Goal: Check status: Check status

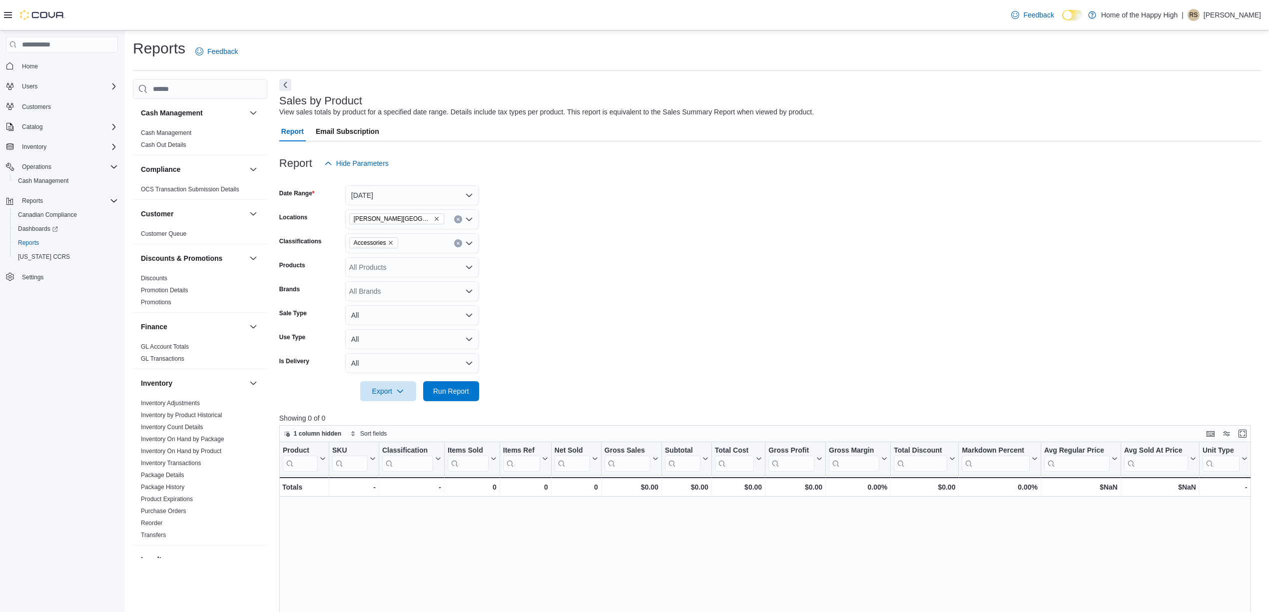
scroll to position [400, 0]
click at [174, 480] on link "Sales by Location" at bounding box center [164, 477] width 47 height 7
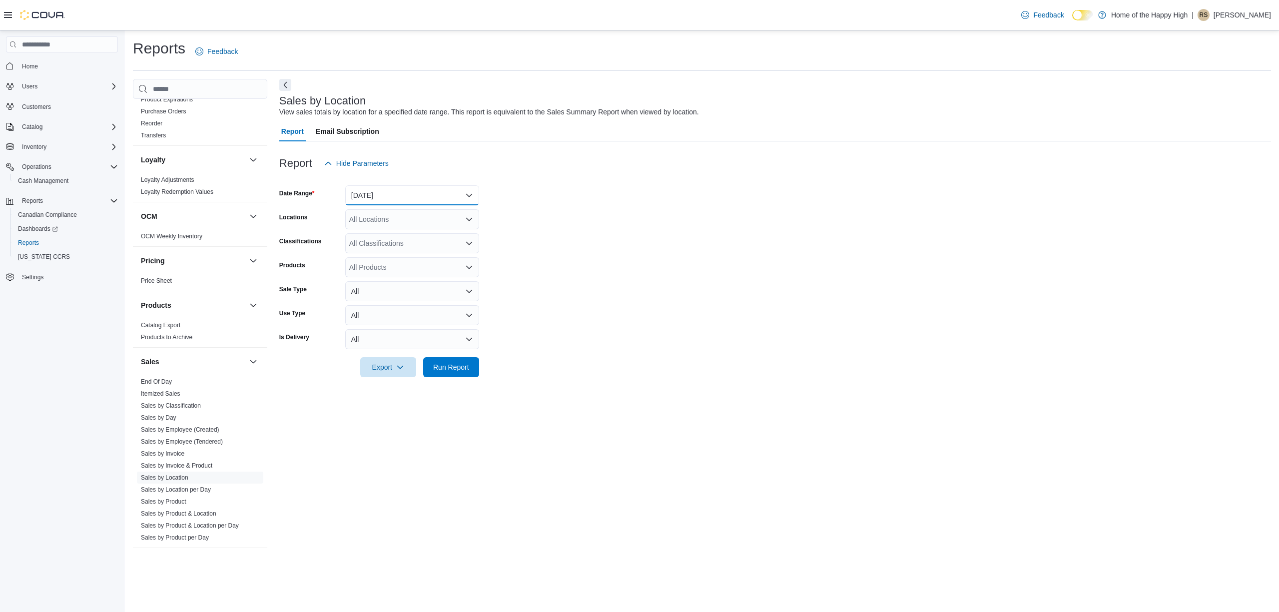
drag, startPoint x: 435, startPoint y: 198, endPoint x: 435, endPoint y: 204, distance: 5.5
click at [435, 198] on button "[DATE]" at bounding box center [412, 195] width 134 height 20
click at [425, 233] on span "[DATE]" at bounding box center [418, 235] width 114 height 12
click at [442, 218] on div "All Locations" at bounding box center [412, 219] width 134 height 20
type input "****"
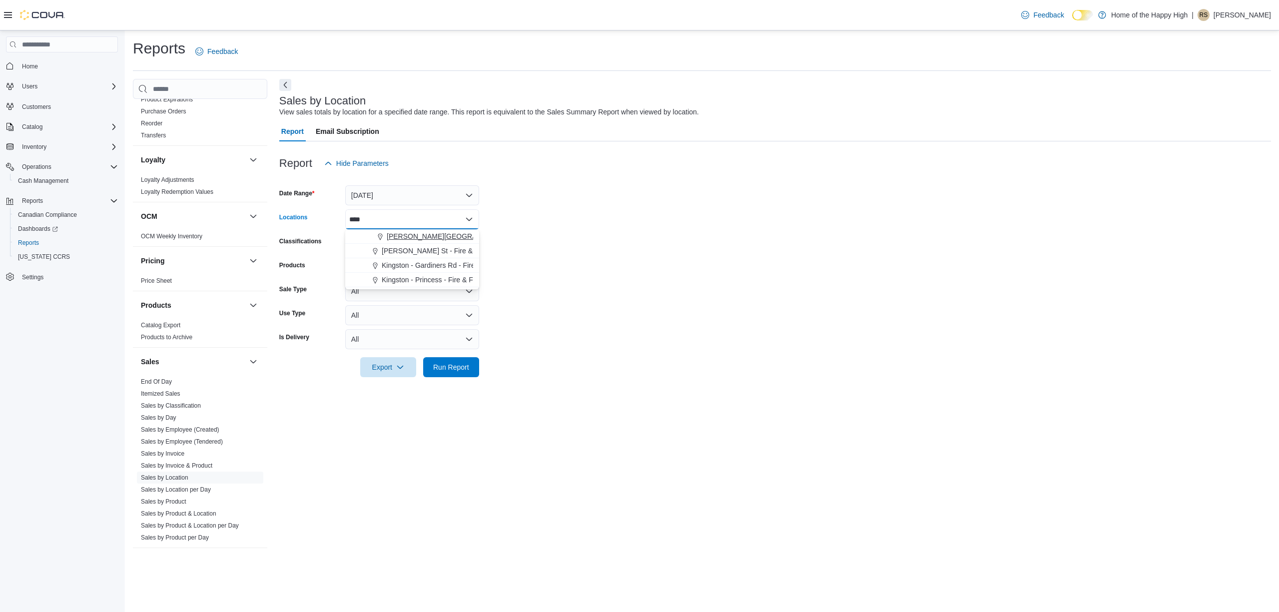
click at [446, 236] on span "[PERSON_NAME][GEOGRAPHIC_DATA] - Fire & Flower" at bounding box center [476, 236] width 178 height 10
drag, startPoint x: 538, startPoint y: 274, endPoint x: 450, endPoint y: 386, distance: 142.7
click at [538, 276] on form "Date Range [DATE] Locations [GEOGRAPHIC_DATA][PERSON_NAME][GEOGRAPHIC_DATA] - F…" at bounding box center [775, 275] width 992 height 204
click at [440, 385] on div at bounding box center [775, 383] width 992 height 12
click at [460, 362] on span "Run Report" at bounding box center [451, 367] width 36 height 10
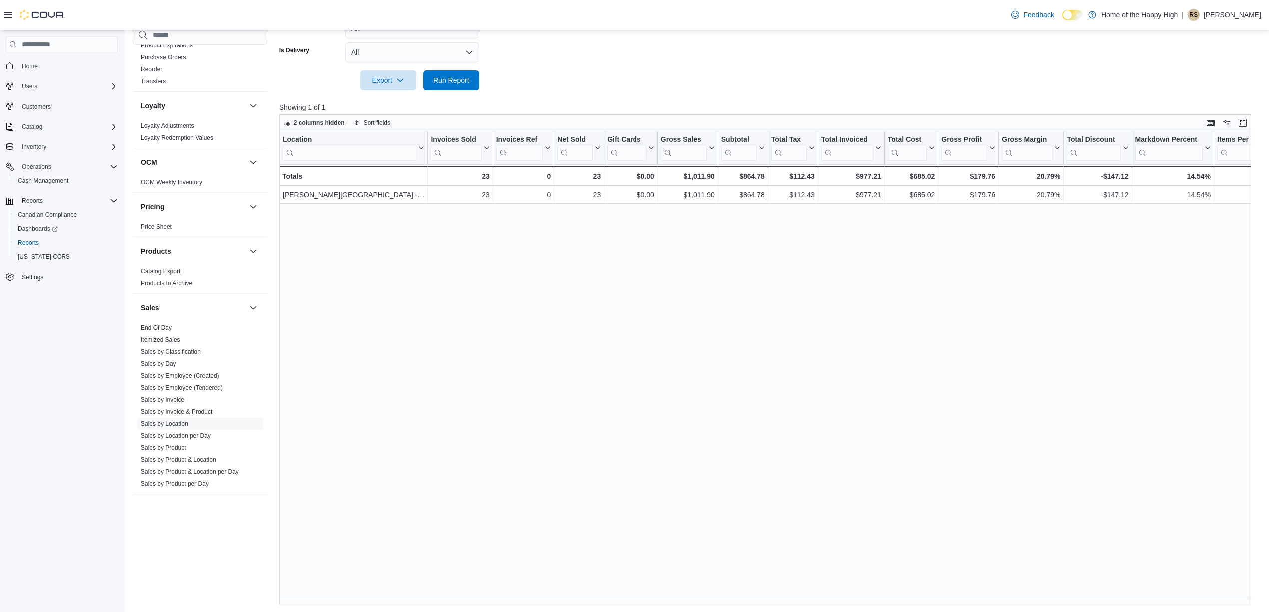
scroll to position [0, 594]
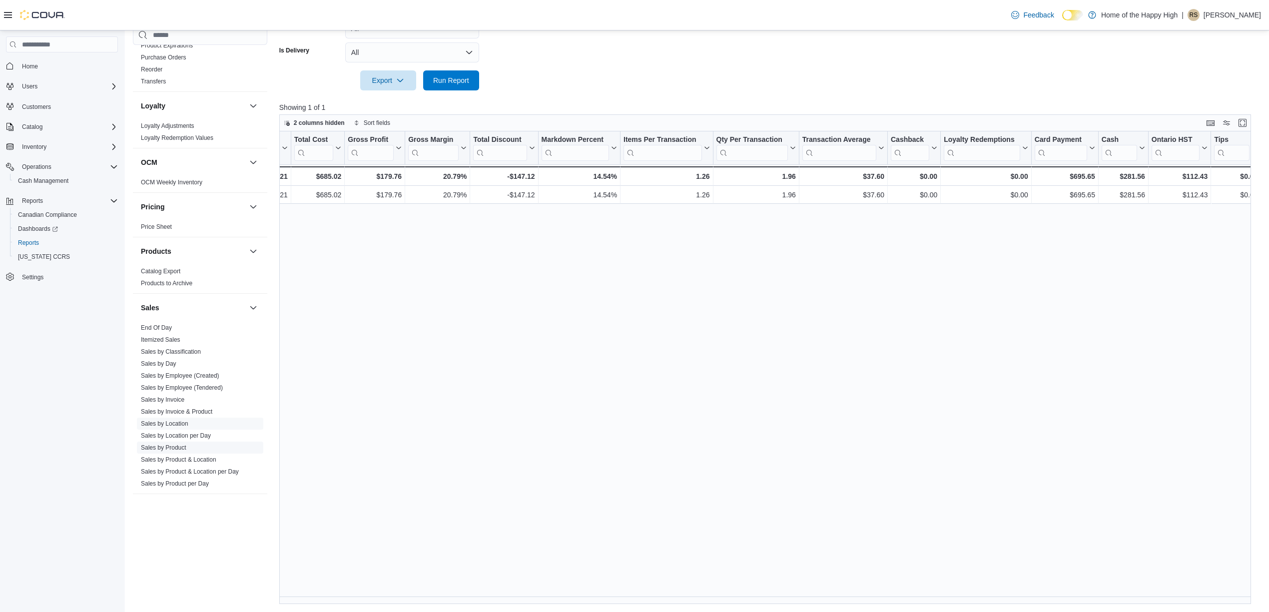
click at [167, 447] on link "Sales by Product" at bounding box center [163, 447] width 45 height 7
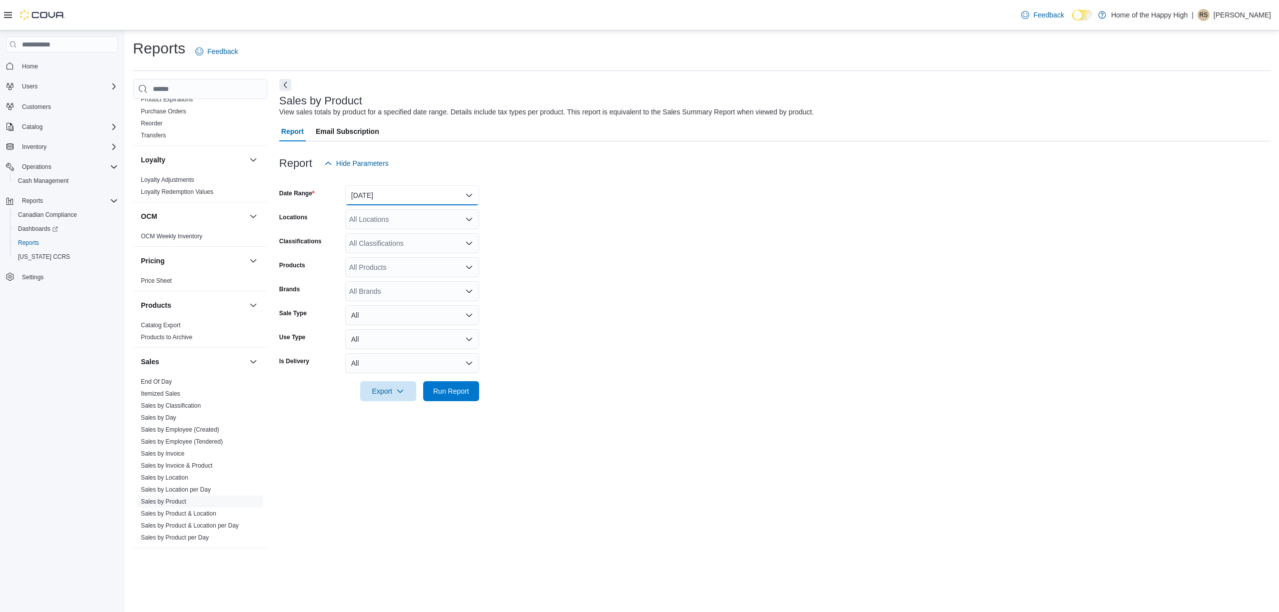
drag, startPoint x: 438, startPoint y: 196, endPoint x: 430, endPoint y: 204, distance: 11.3
click at [438, 196] on button "[DATE]" at bounding box center [412, 195] width 134 height 20
drag, startPoint x: 424, startPoint y: 235, endPoint x: 434, endPoint y: 223, distance: 15.6
click at [424, 235] on span "[DATE]" at bounding box center [418, 235] width 114 height 12
click at [435, 222] on div "All Locations" at bounding box center [412, 219] width 134 height 20
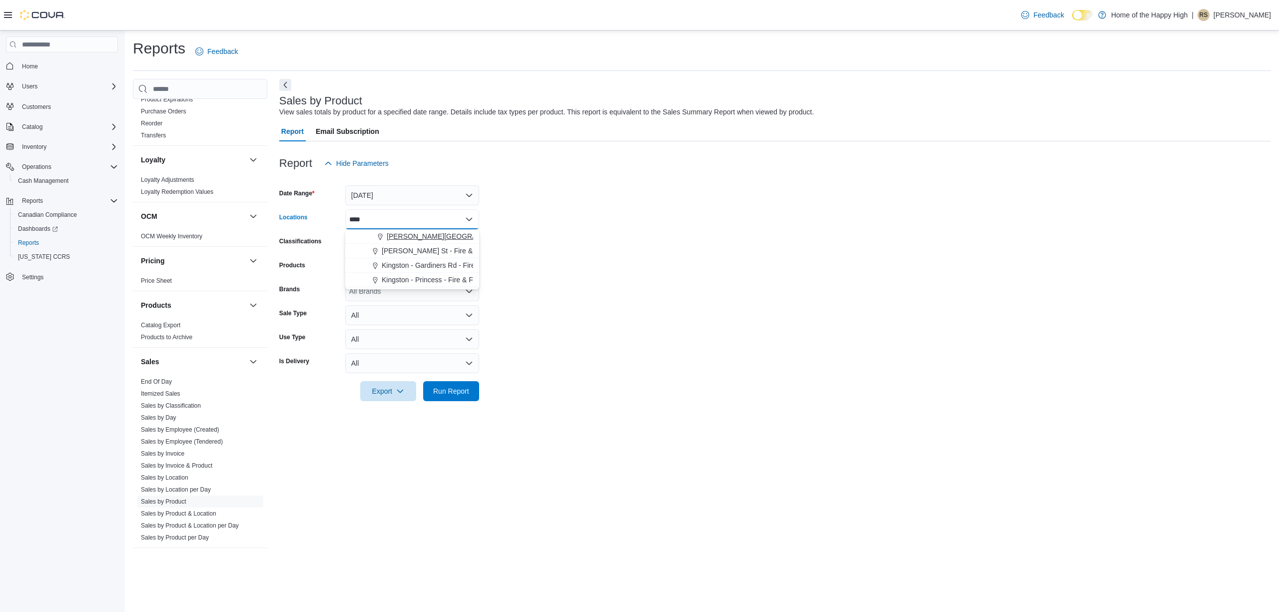
type input "****"
click at [440, 234] on span "[PERSON_NAME][GEOGRAPHIC_DATA] - Fire & Flower" at bounding box center [476, 236] width 178 height 10
drag, startPoint x: 524, startPoint y: 336, endPoint x: 517, endPoint y: 349, distance: 14.6
click at [525, 336] on form "Date Range [DATE] Locations [GEOGRAPHIC_DATA][PERSON_NAME][GEOGRAPHIC_DATA] - F…" at bounding box center [775, 287] width 992 height 228
drag, startPoint x: 447, startPoint y: 395, endPoint x: 728, endPoint y: 262, distance: 310.7
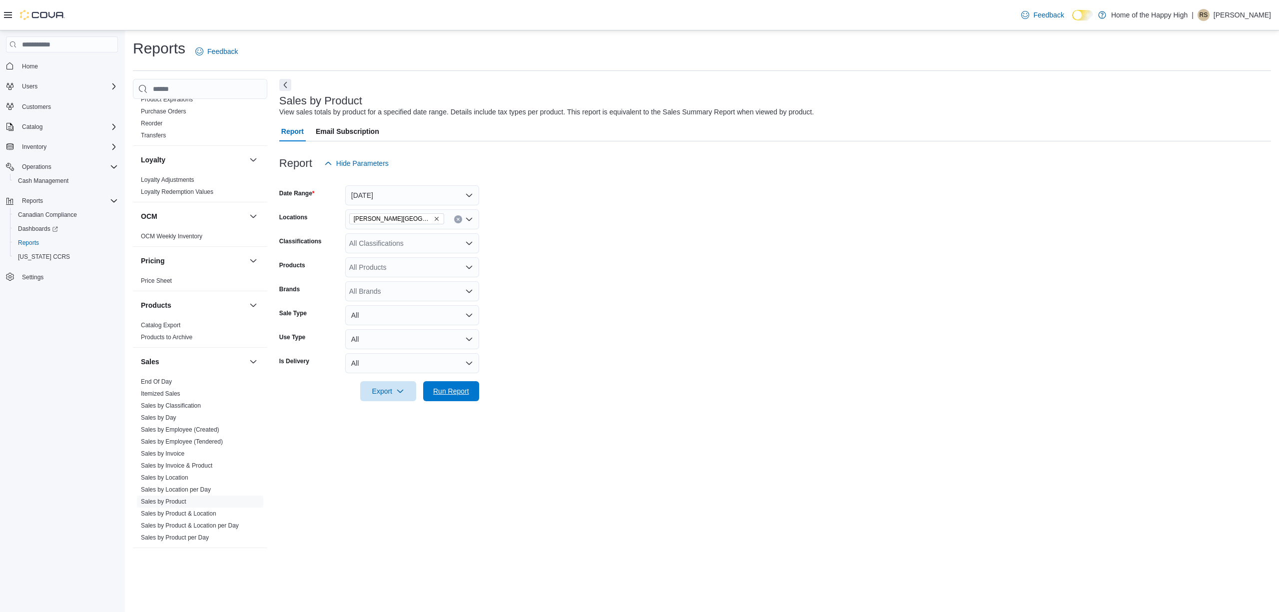
click at [446, 396] on span "Run Report" at bounding box center [451, 391] width 36 height 10
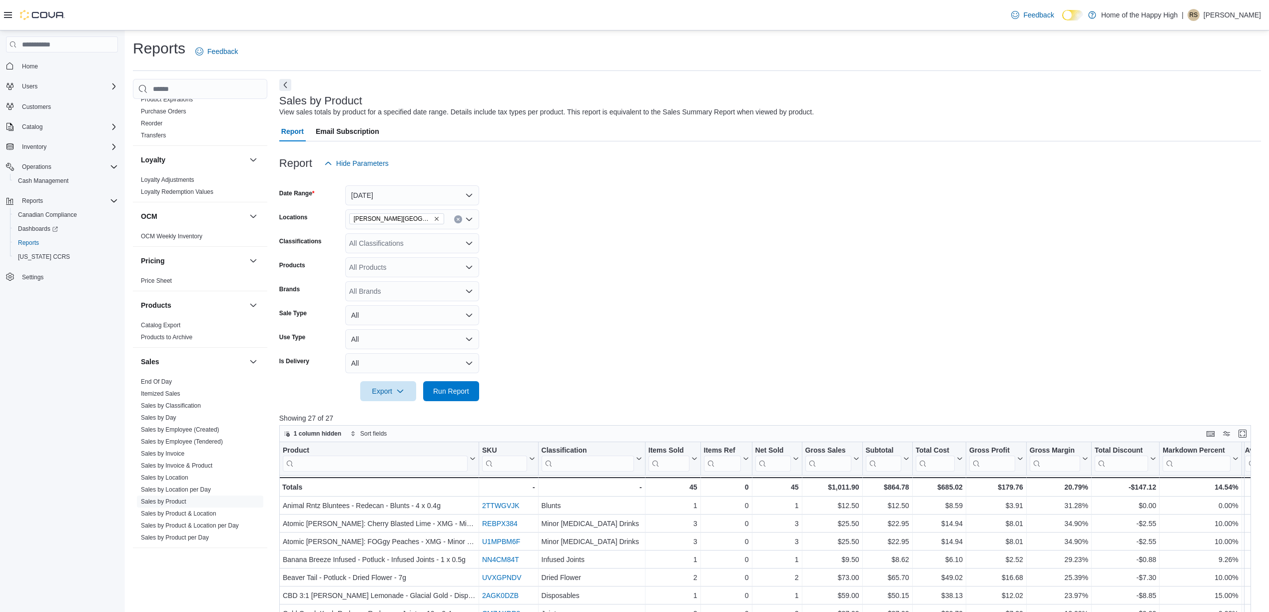
click at [410, 246] on div "All Classifications" at bounding box center [412, 243] width 134 height 20
type input "***"
click at [442, 256] on div "Accessories" at bounding box center [412, 260] width 122 height 10
click at [655, 323] on form "Date Range [DATE] Locations [GEOGRAPHIC_DATA][PERSON_NAME][GEOGRAPHIC_DATA] - F…" at bounding box center [770, 287] width 982 height 228
click at [415, 402] on div at bounding box center [770, 407] width 982 height 12
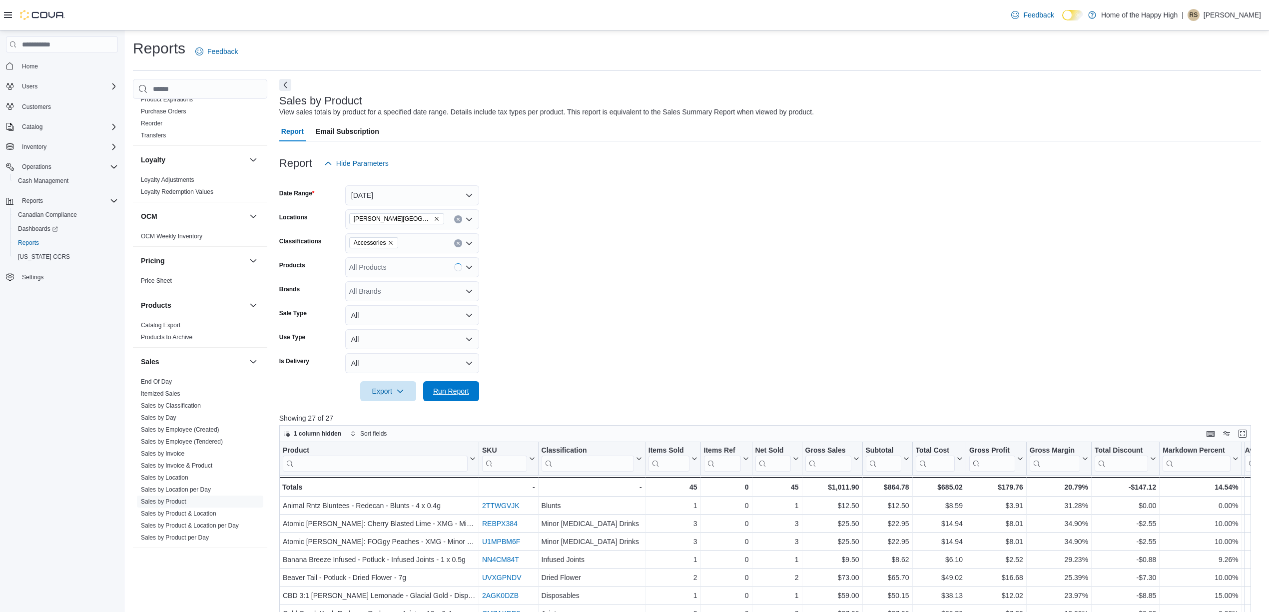
click at [460, 392] on span "Run Report" at bounding box center [451, 391] width 36 height 10
